Goal: Navigation & Orientation: Find specific page/section

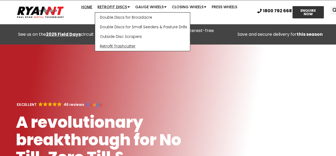
click at [106, 46] on link "Retrofit Trashcutter" at bounding box center [142, 46] width 95 height 10
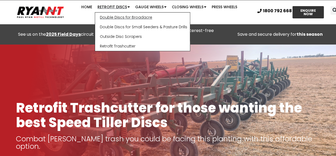
click at [105, 16] on link "Double Discs for Broadacre" at bounding box center [142, 18] width 95 height 10
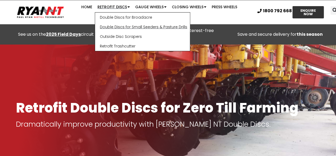
click at [105, 25] on link "Double Discs for Small Seeders & Pasture Drills" at bounding box center [142, 27] width 95 height 10
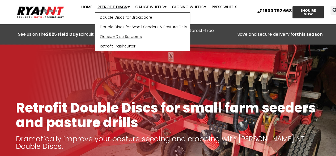
click at [107, 36] on link "Outside Disc Scrapers" at bounding box center [142, 37] width 95 height 10
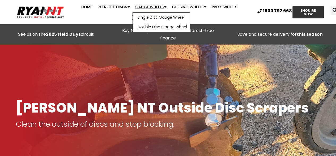
click at [137, 16] on link "Single Disc Gauge Wheel" at bounding box center [161, 18] width 57 height 10
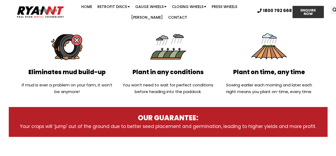
scroll to position [178, 0]
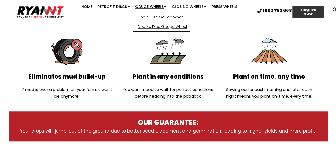
click at [140, 26] on link "Double Disc Gauge Wheel" at bounding box center [161, 27] width 57 height 10
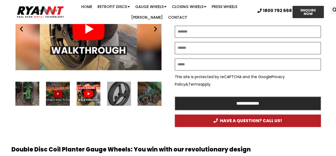
scroll to position [364, 0]
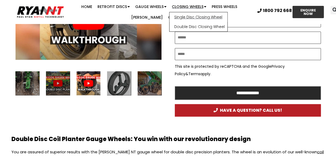
click at [172, 17] on link "Single Disc Closing Wheel" at bounding box center [199, 17] width 58 height 10
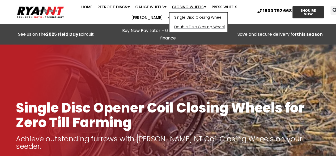
click at [173, 25] on link "Double Disc Closing Wheel" at bounding box center [199, 27] width 58 height 10
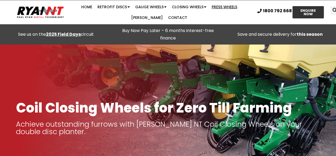
click at [214, 6] on link "Press Wheels" at bounding box center [224, 7] width 31 height 11
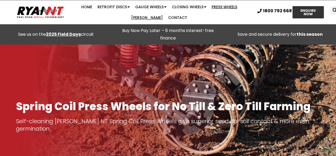
click at [166, 12] on link "[PERSON_NAME]" at bounding box center [147, 17] width 37 height 11
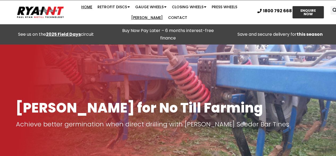
click at [79, 7] on link "Home" at bounding box center [87, 7] width 16 height 11
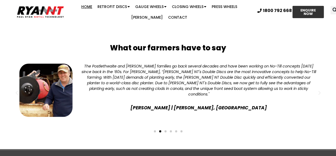
scroll to position [1419, 0]
